Goal: Information Seeking & Learning: Learn about a topic

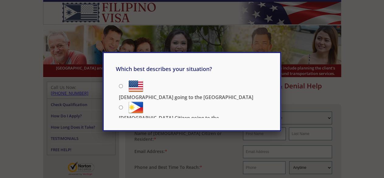
click at [267, 132] on div "Which best describes your situation? [DEMOGRAPHIC_DATA] going to the [GEOGRAPHI…" at bounding box center [192, 89] width 384 height 178
click at [293, 98] on div "Which best describes your situation? [DEMOGRAPHIC_DATA] going to the [GEOGRAPHI…" at bounding box center [192, 89] width 384 height 178
drag, startPoint x: 279, startPoint y: 76, endPoint x: 302, endPoint y: 46, distance: 37.5
click at [281, 74] on div "Which best describes your situation? [DEMOGRAPHIC_DATA] going to the [GEOGRAPHI…" at bounding box center [191, 91] width 179 height 79
click at [122, 85] on input "[DEMOGRAPHIC_DATA] going to the [GEOGRAPHIC_DATA]" at bounding box center [121, 86] width 4 height 4
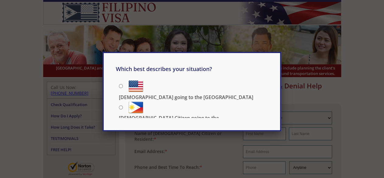
radio input "true"
